Goal: Communication & Community: Answer question/provide support

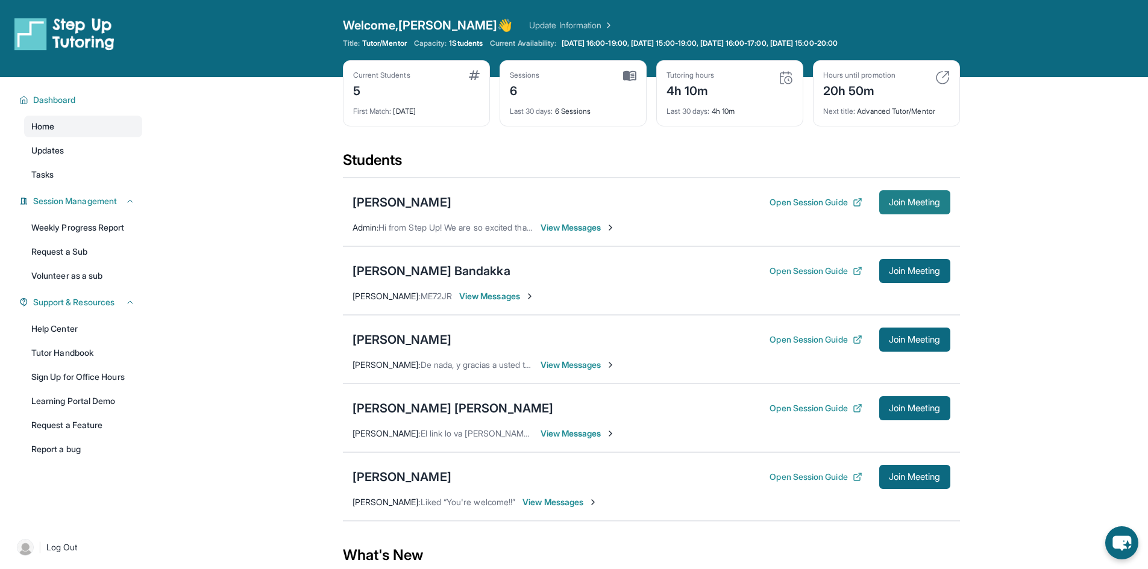
click at [890, 199] on span "Join Meeting" at bounding box center [915, 202] width 52 height 7
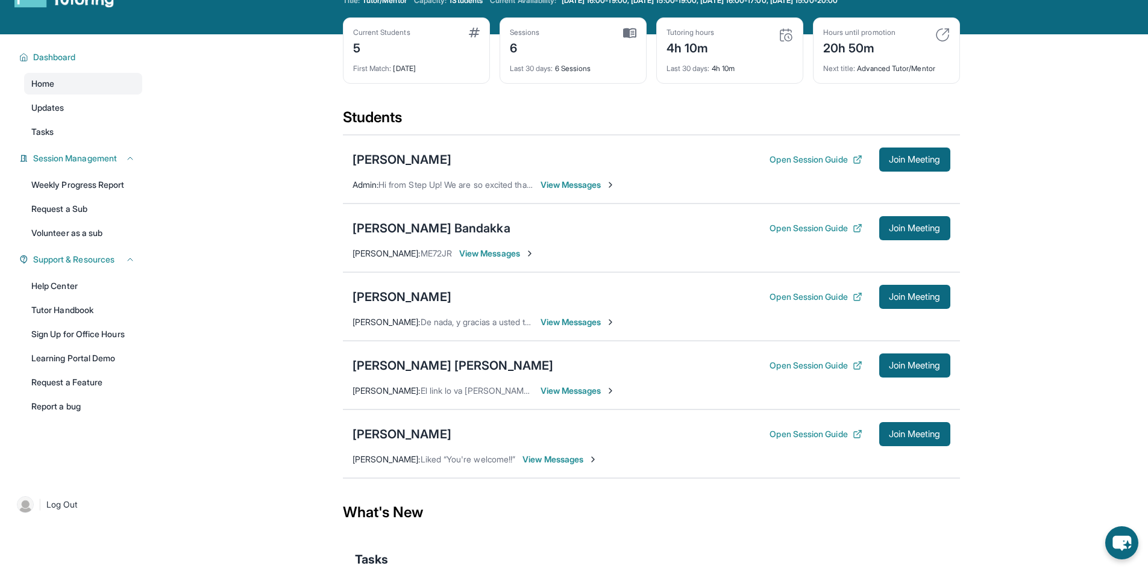
scroll to position [45, 0]
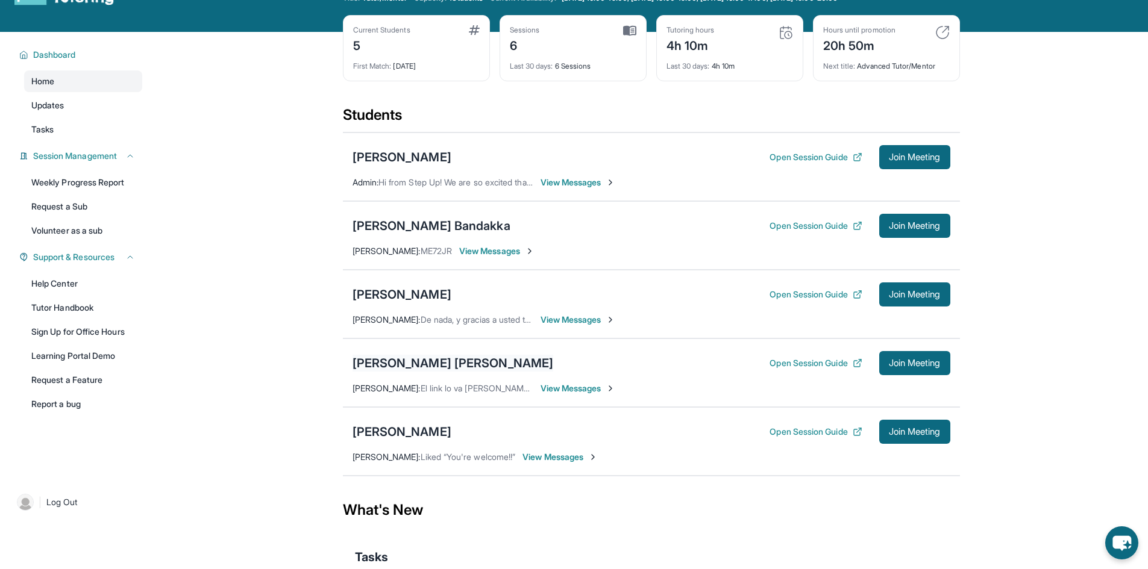
click at [500, 363] on div "[PERSON_NAME] [PERSON_NAME]" at bounding box center [453, 363] width 201 height 17
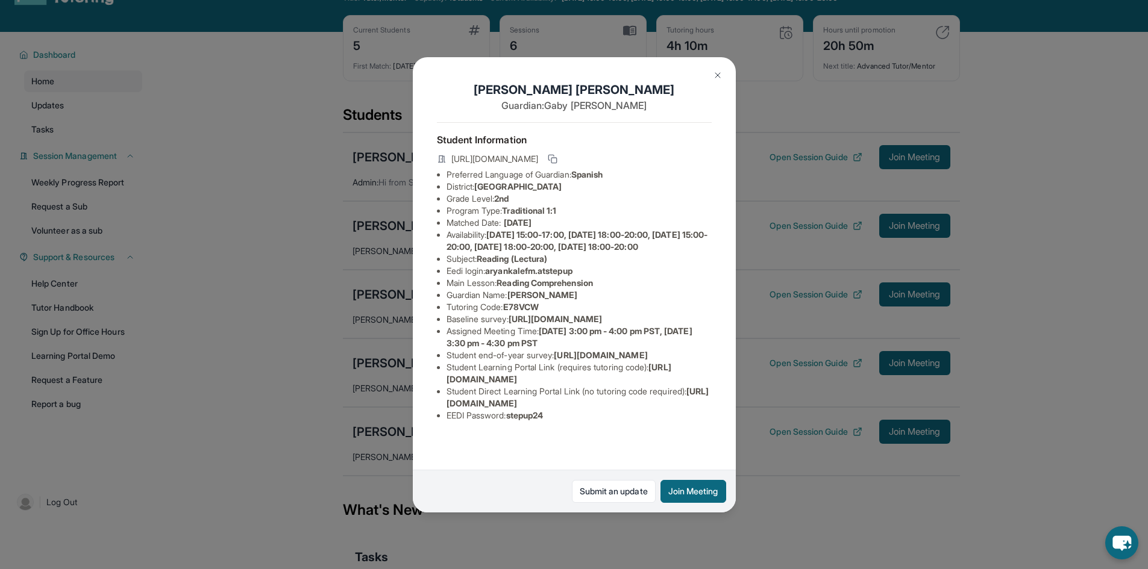
scroll to position [0, 0]
click at [557, 163] on icon at bounding box center [553, 159] width 10 height 10
click at [715, 78] on img at bounding box center [718, 76] width 10 height 10
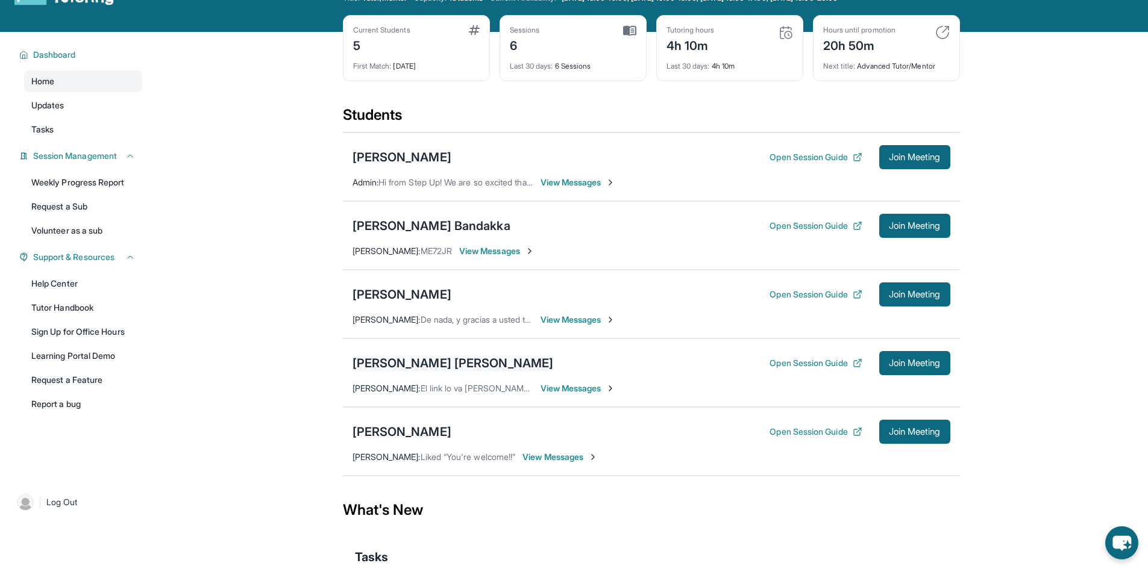
click at [495, 360] on div "[PERSON_NAME] [PERSON_NAME]" at bounding box center [453, 363] width 201 height 17
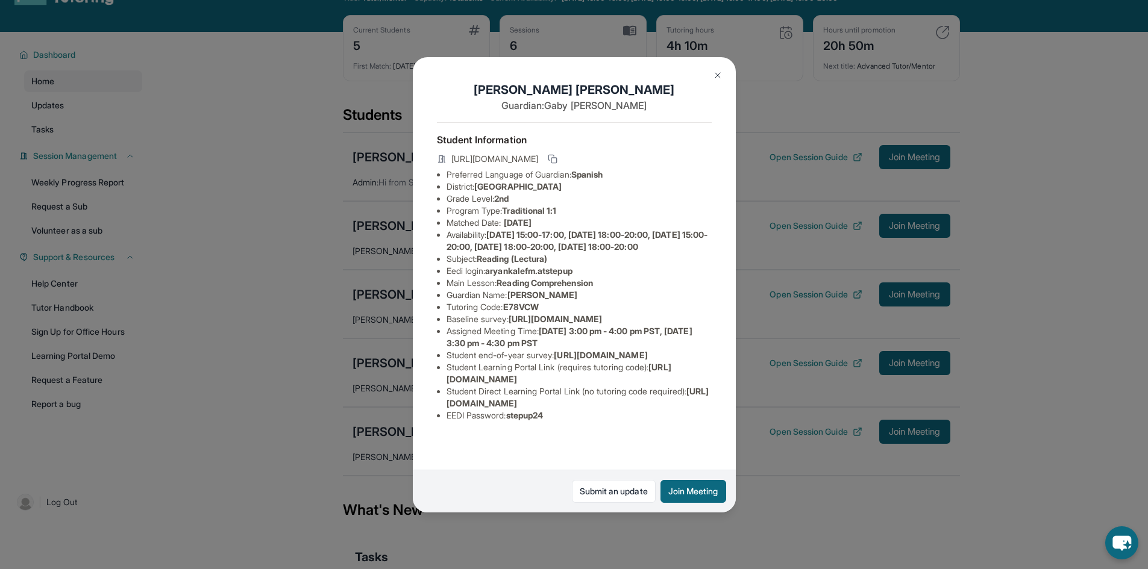
scroll to position [82, 0]
click at [714, 81] on button at bounding box center [718, 75] width 24 height 24
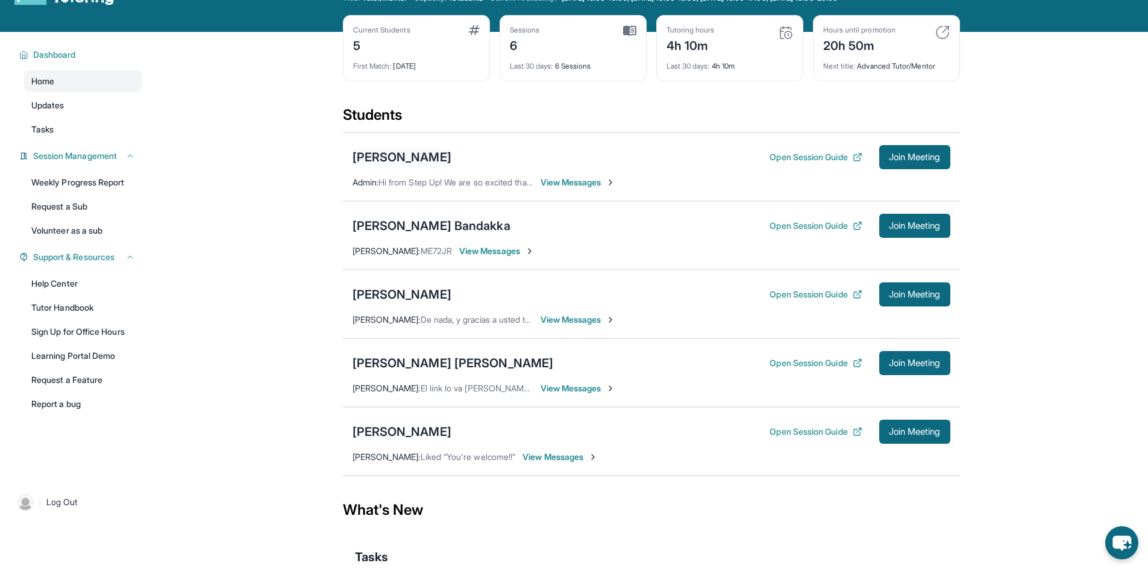
click at [408, 154] on div "[PERSON_NAME]" at bounding box center [402, 157] width 99 height 17
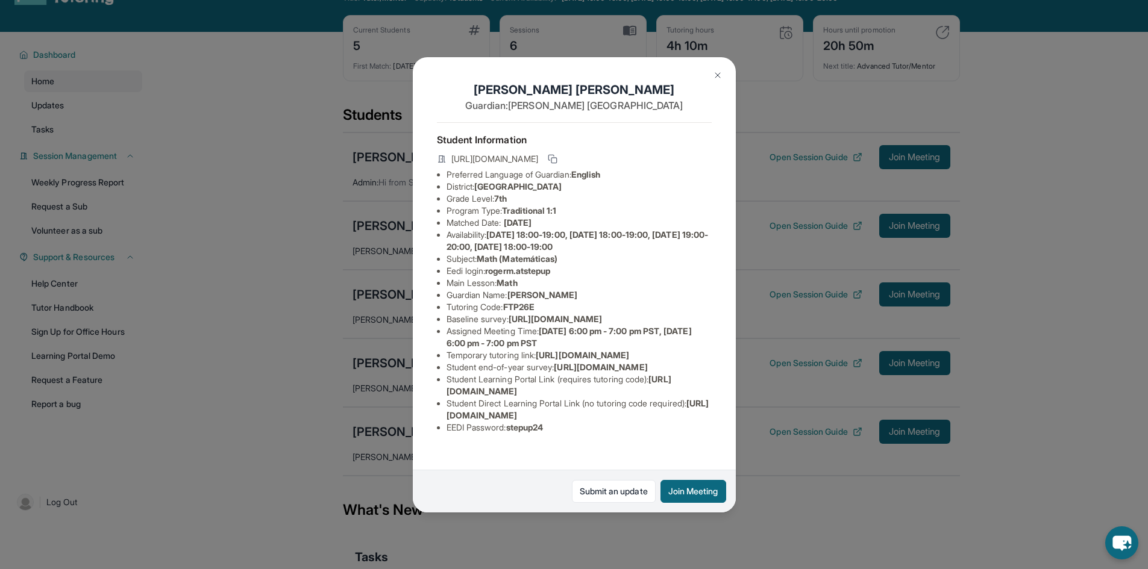
scroll to position [106, 0]
drag, startPoint x: 557, startPoint y: 443, endPoint x: 511, endPoint y: 441, distance: 45.8
click at [511, 434] on li "EEDI Password : stepup24" at bounding box center [579, 428] width 265 height 12
copy span "stepup24"
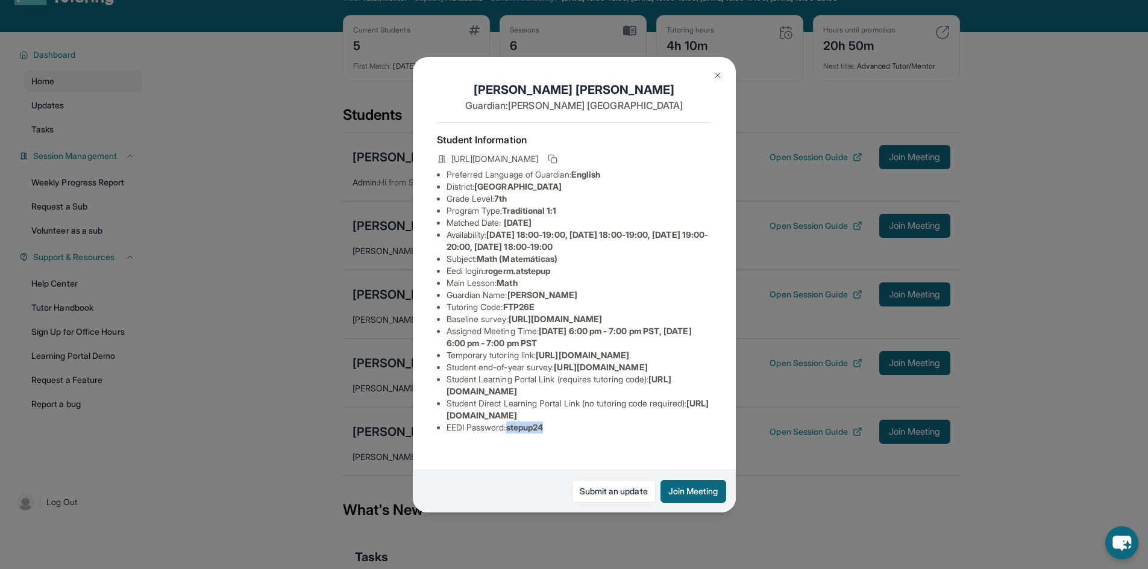
click at [721, 75] on img at bounding box center [718, 76] width 10 height 10
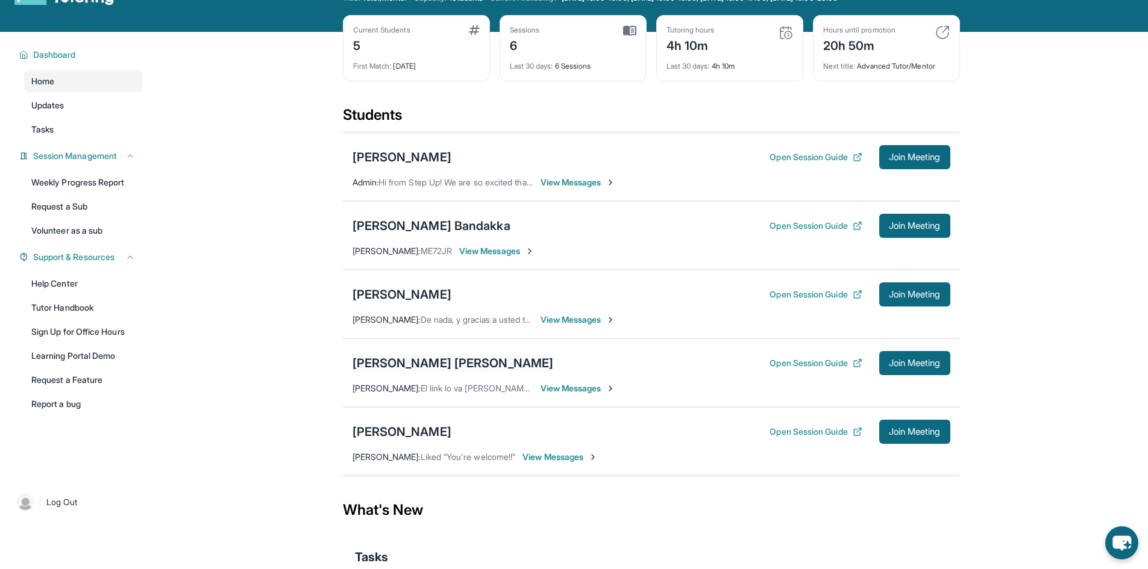
click at [448, 358] on div "[PERSON_NAME] [PERSON_NAME]" at bounding box center [453, 363] width 201 height 17
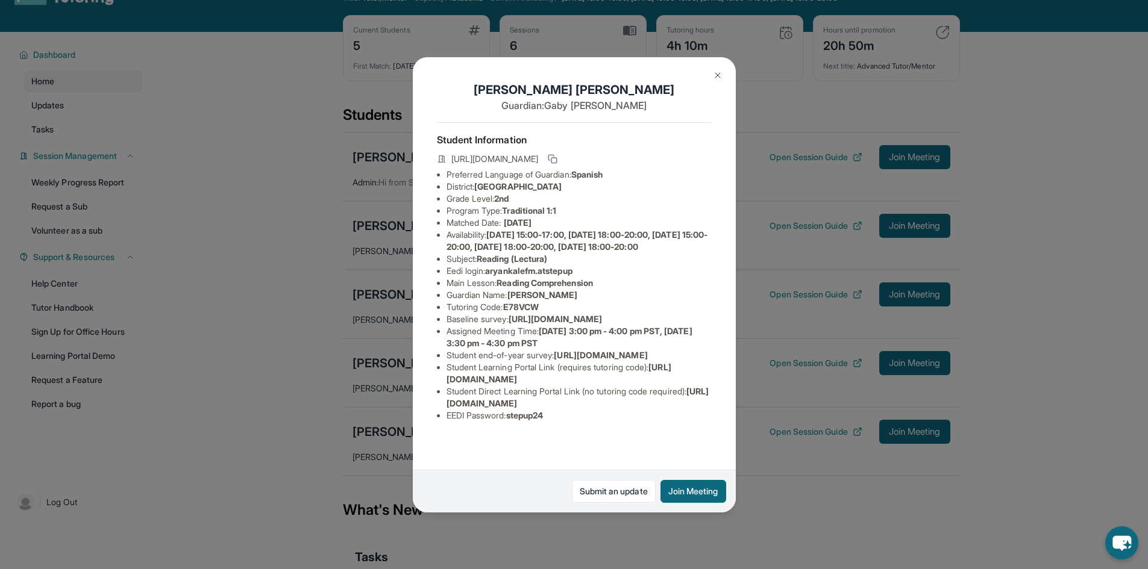
scroll to position [82, 0]
click at [719, 78] on img at bounding box center [718, 76] width 10 height 10
